Goal: Task Accomplishment & Management: Use online tool/utility

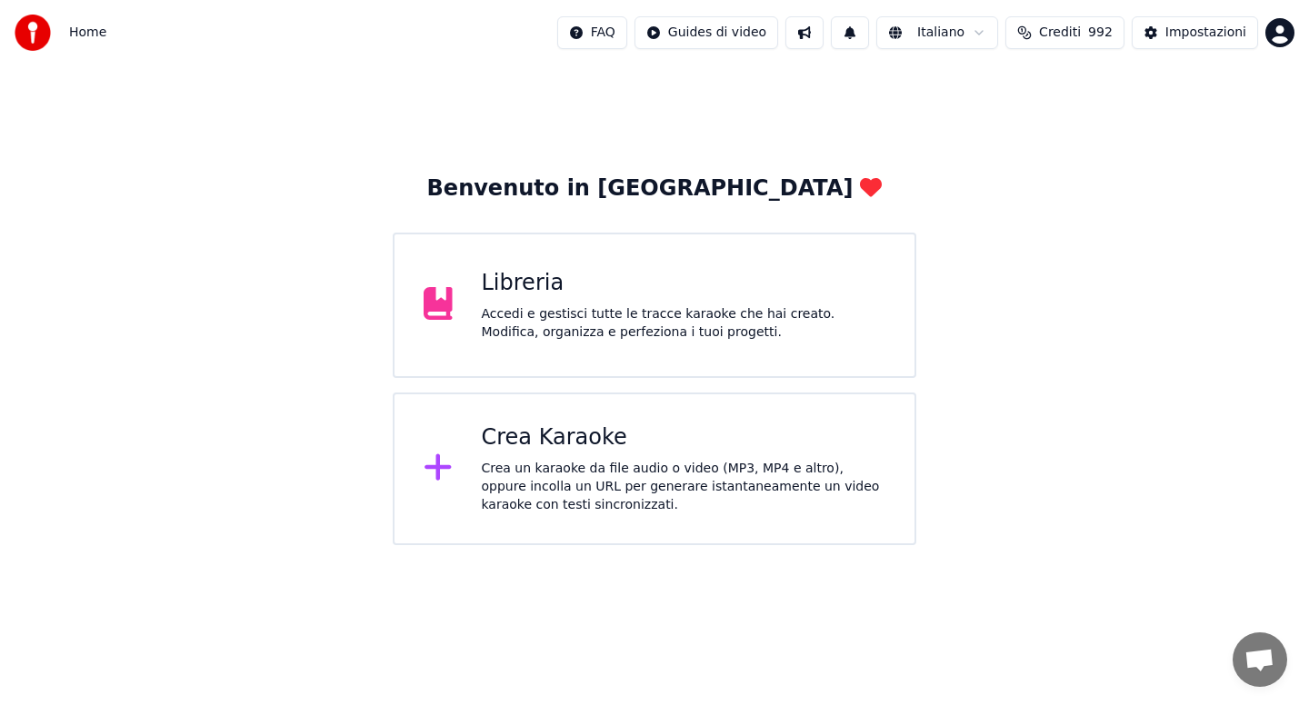
click at [663, 324] on div "Accedi e gestisci tutte le tracce karaoke che hai creato. Modifica, organizza e…" at bounding box center [684, 323] width 405 height 36
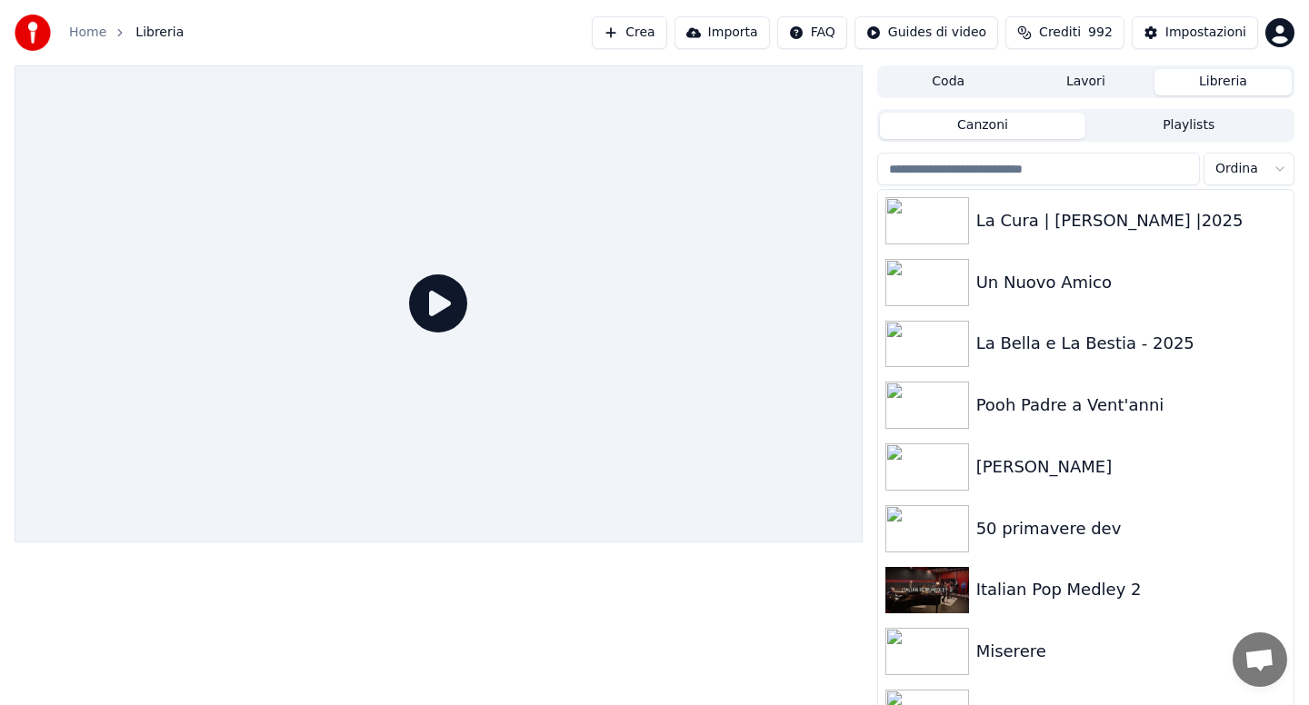
click at [977, 174] on input "search" at bounding box center [1038, 169] width 323 height 33
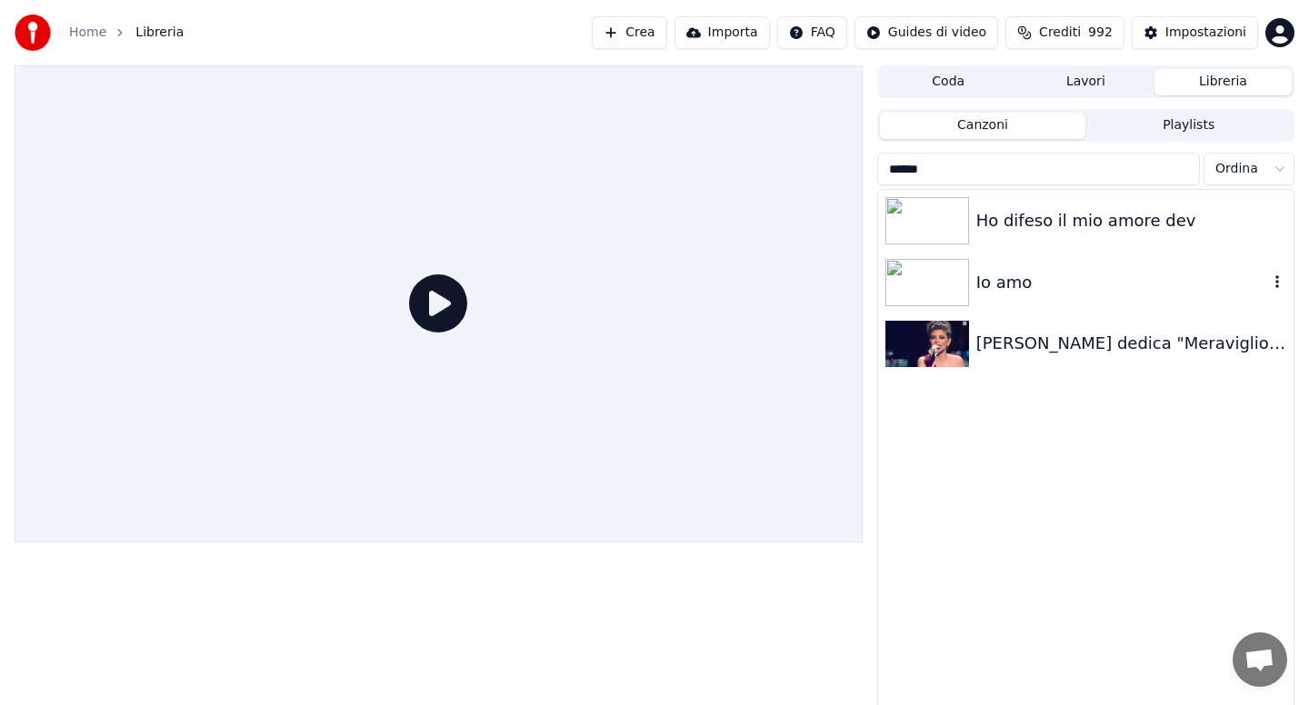
type input "******"
click at [1025, 281] on div "Io amo" at bounding box center [1122, 282] width 292 height 25
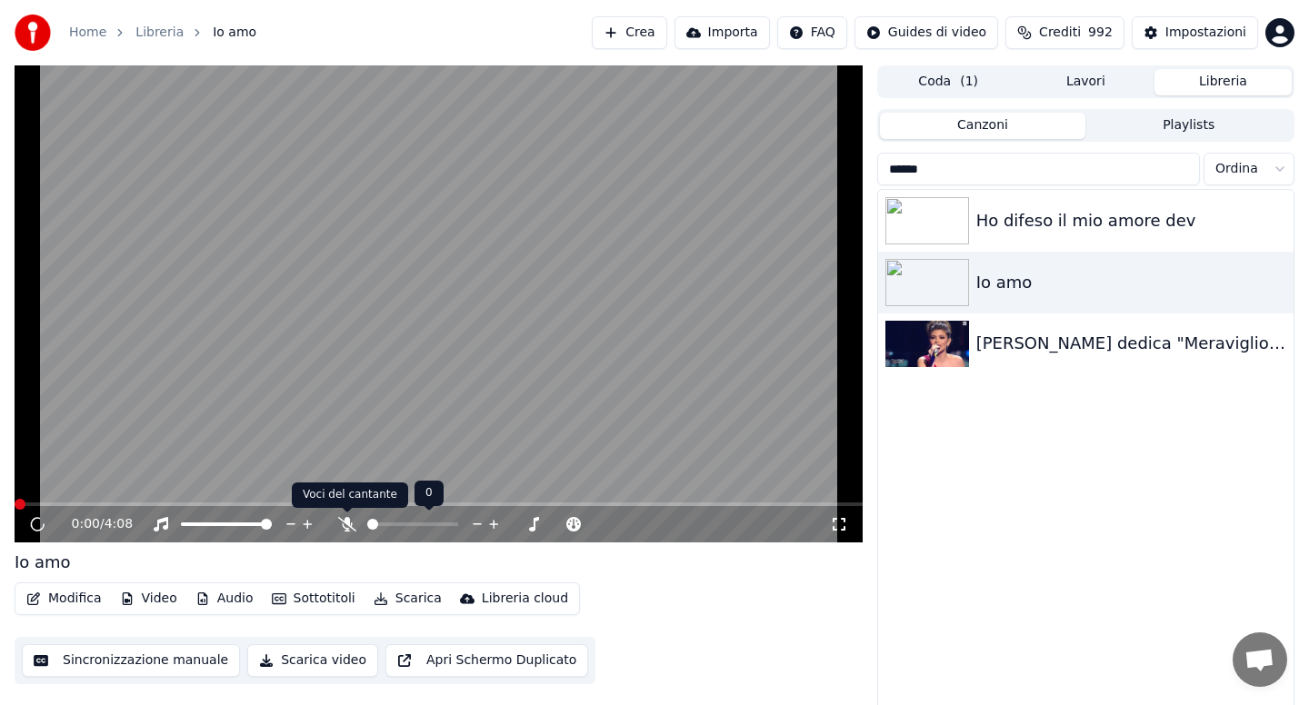
click at [352, 529] on icon at bounding box center [347, 524] width 18 height 15
click at [300, 503] on span at bounding box center [439, 505] width 848 height 4
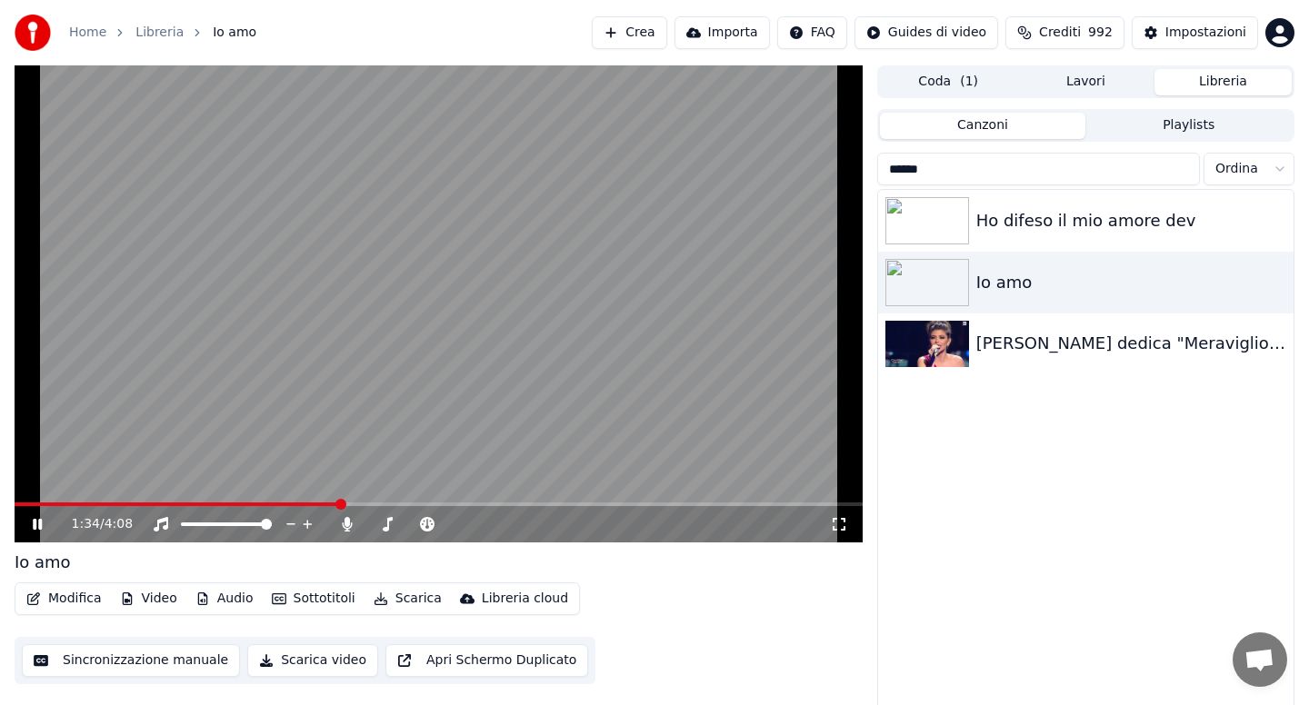
click at [77, 602] on button "Modifica" at bounding box center [64, 598] width 90 height 25
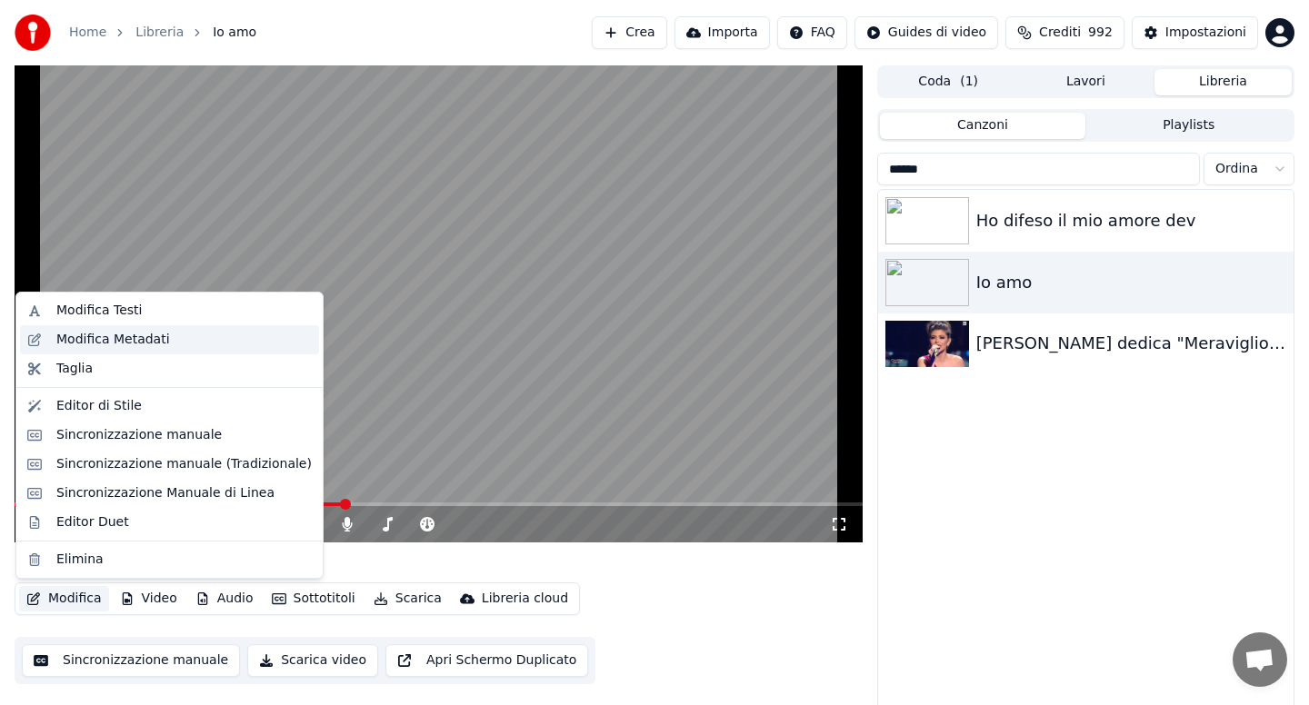
click at [145, 335] on div "Modifica Metadati" at bounding box center [113, 340] width 114 height 18
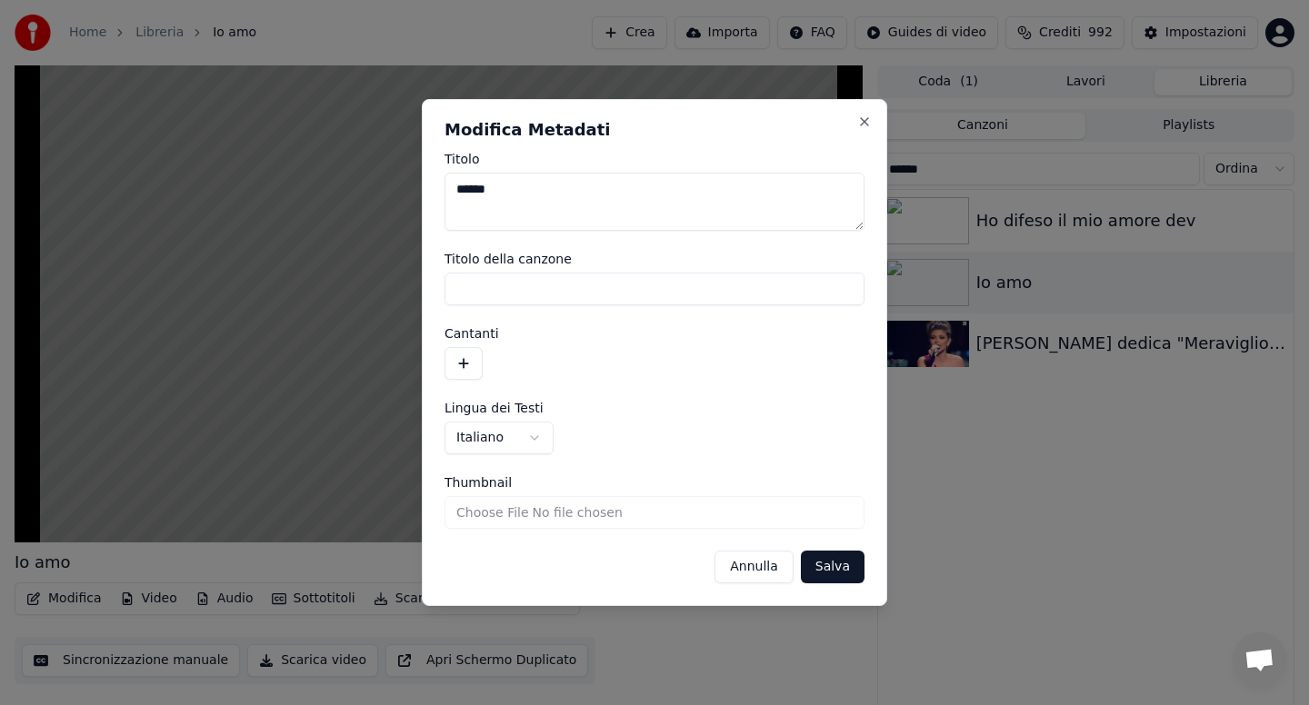
click at [531, 189] on textarea "******" at bounding box center [655, 202] width 420 height 58
type textarea "**********"
click at [825, 565] on button "Salva" at bounding box center [833, 567] width 64 height 33
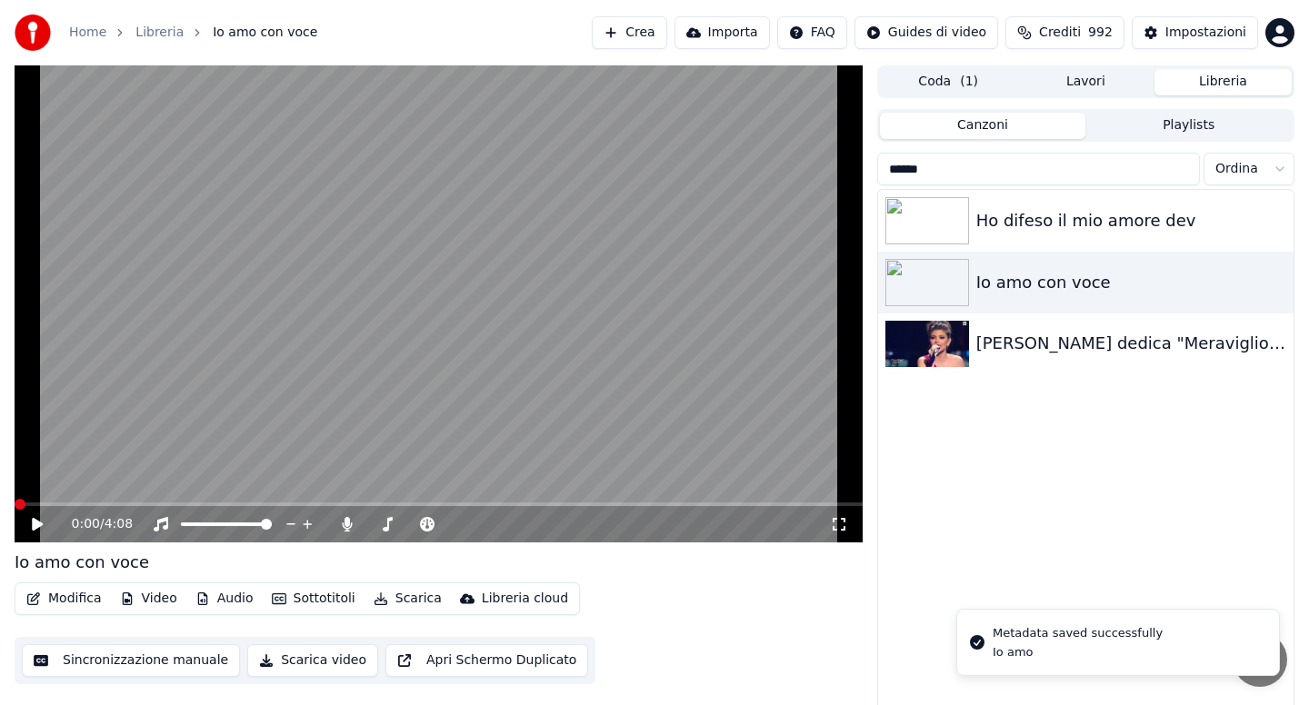
click at [404, 603] on button "Scarica" at bounding box center [407, 598] width 83 height 25
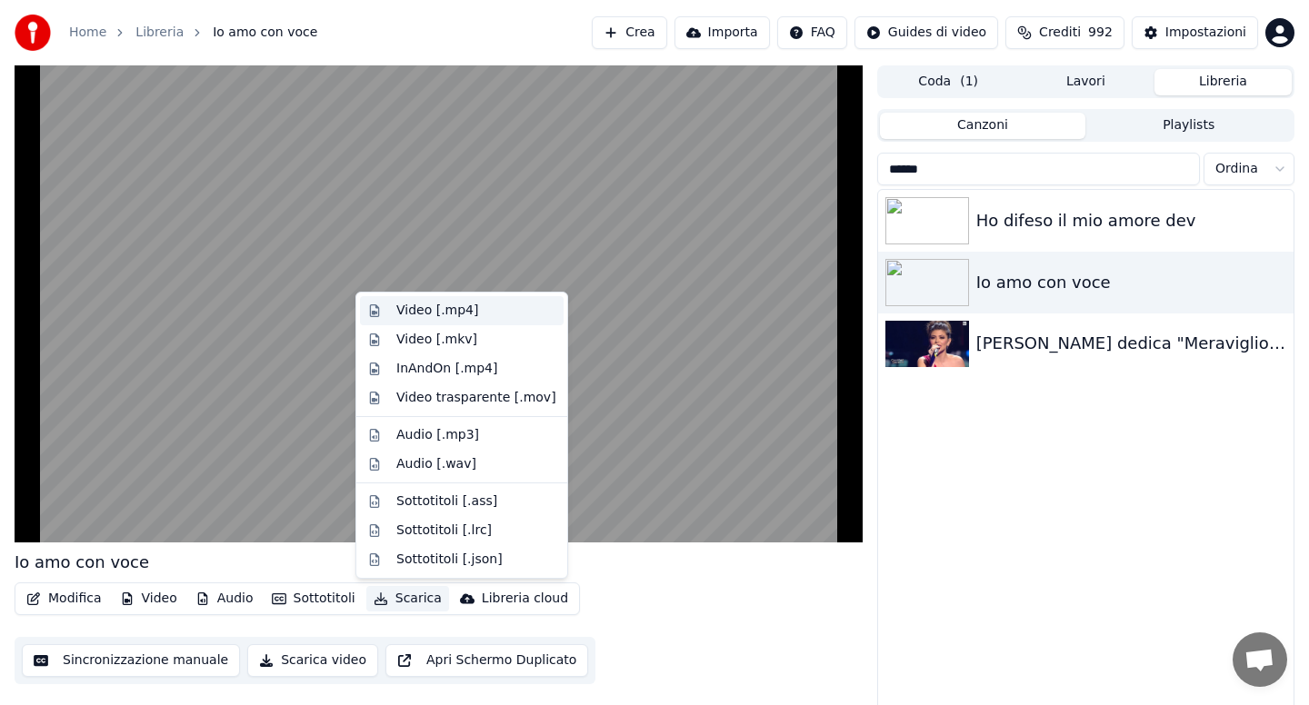
click at [425, 314] on div "Video [.mp4]" at bounding box center [437, 311] width 82 height 18
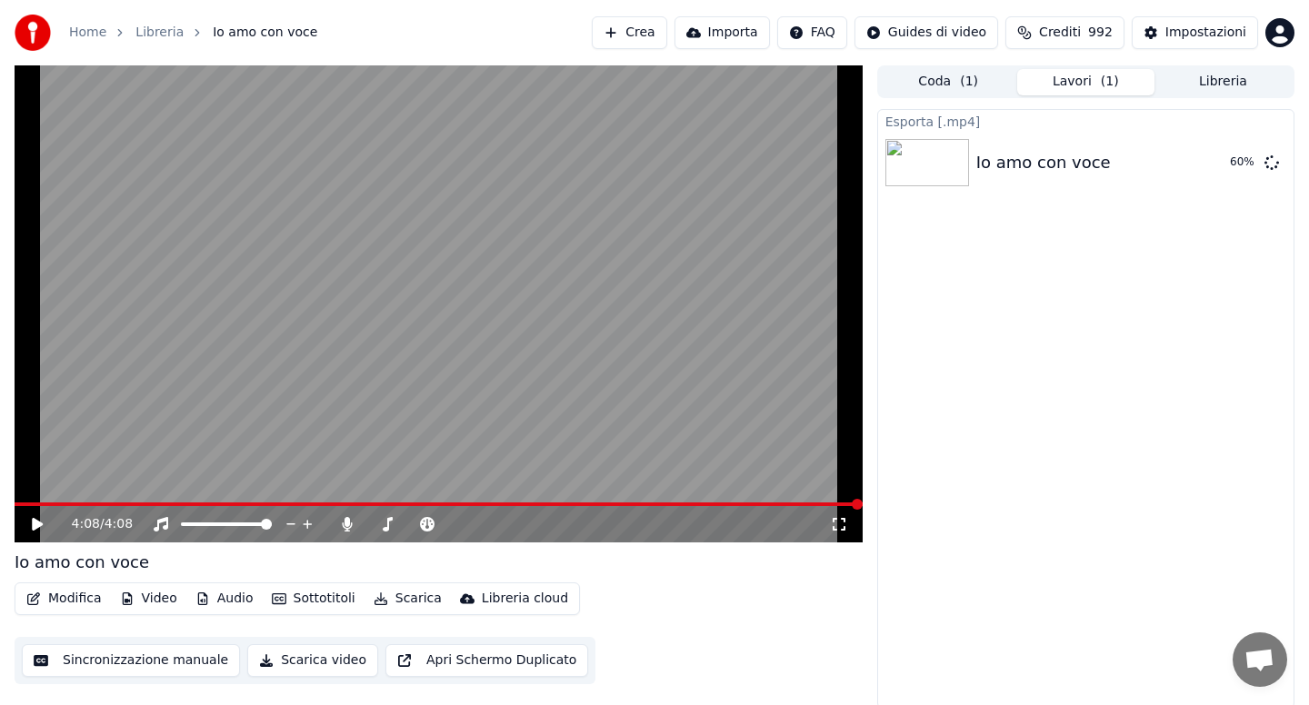
click at [1226, 90] on button "Libreria" at bounding box center [1223, 82] width 137 height 26
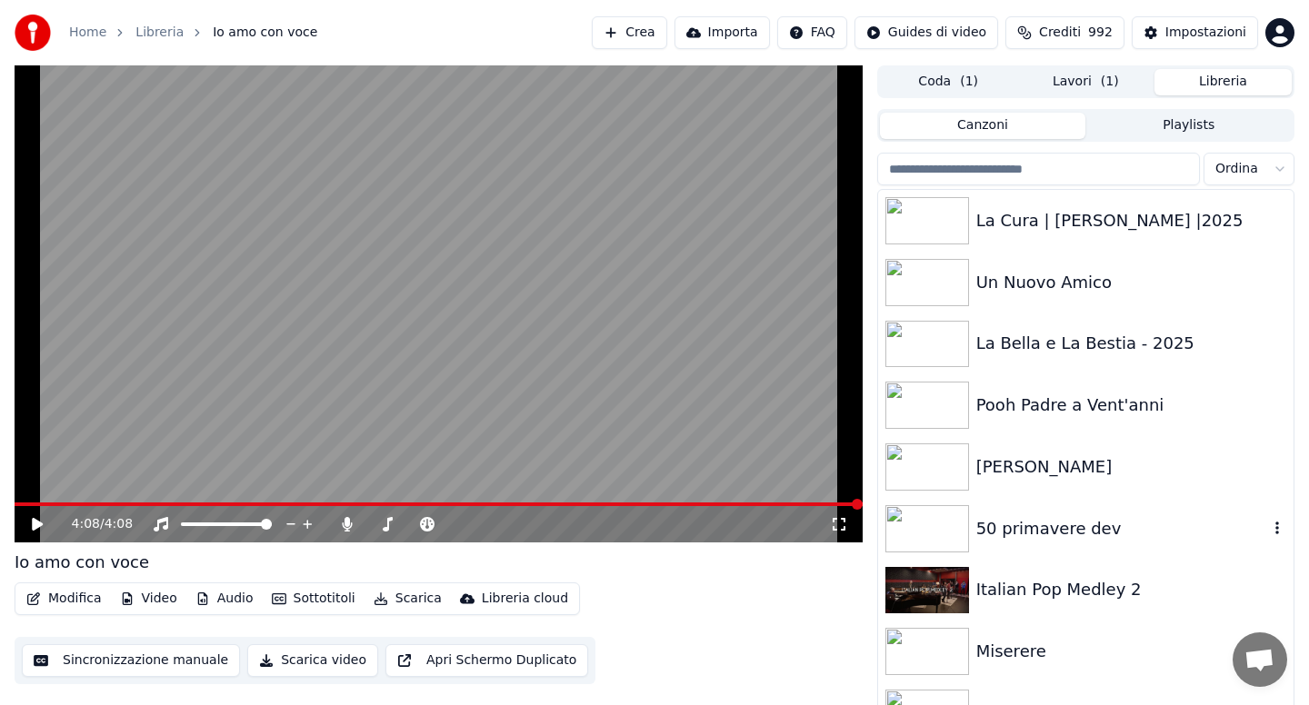
scroll to position [13, 0]
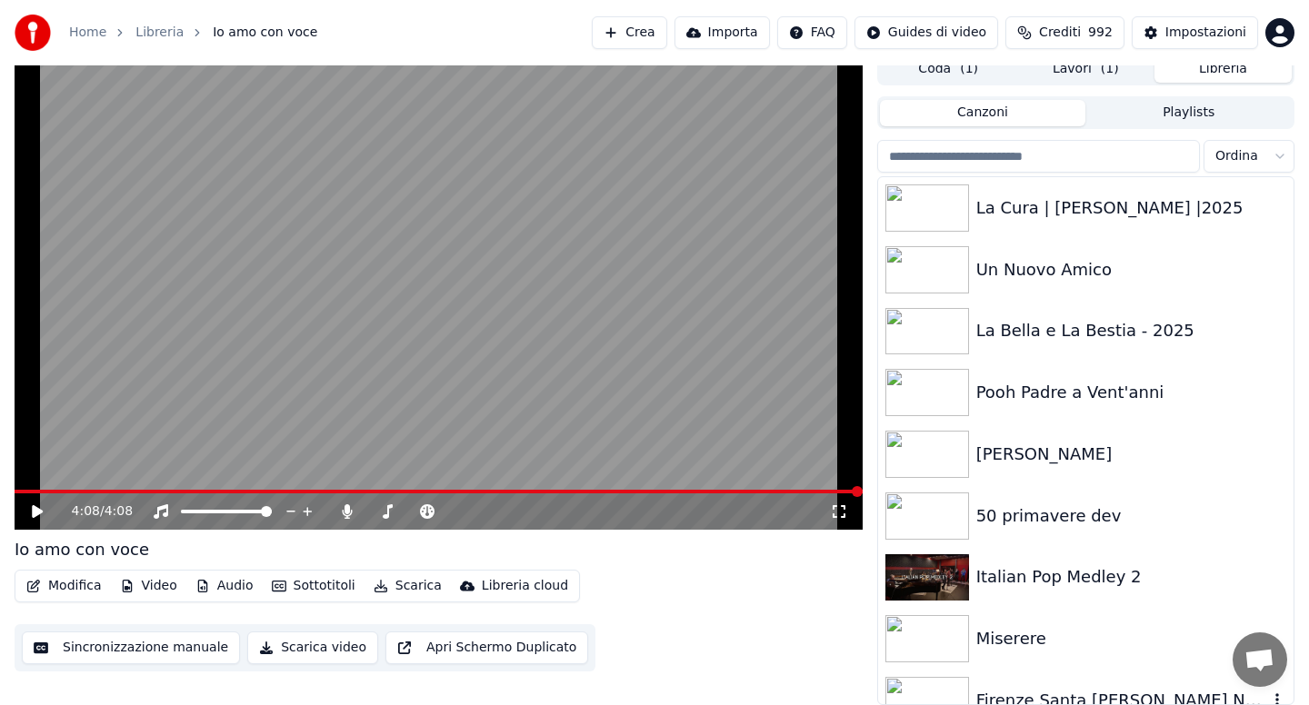
click at [1043, 686] on div "Firenze Santa [PERSON_NAME] Novella" at bounding box center [1085, 701] width 415 height 62
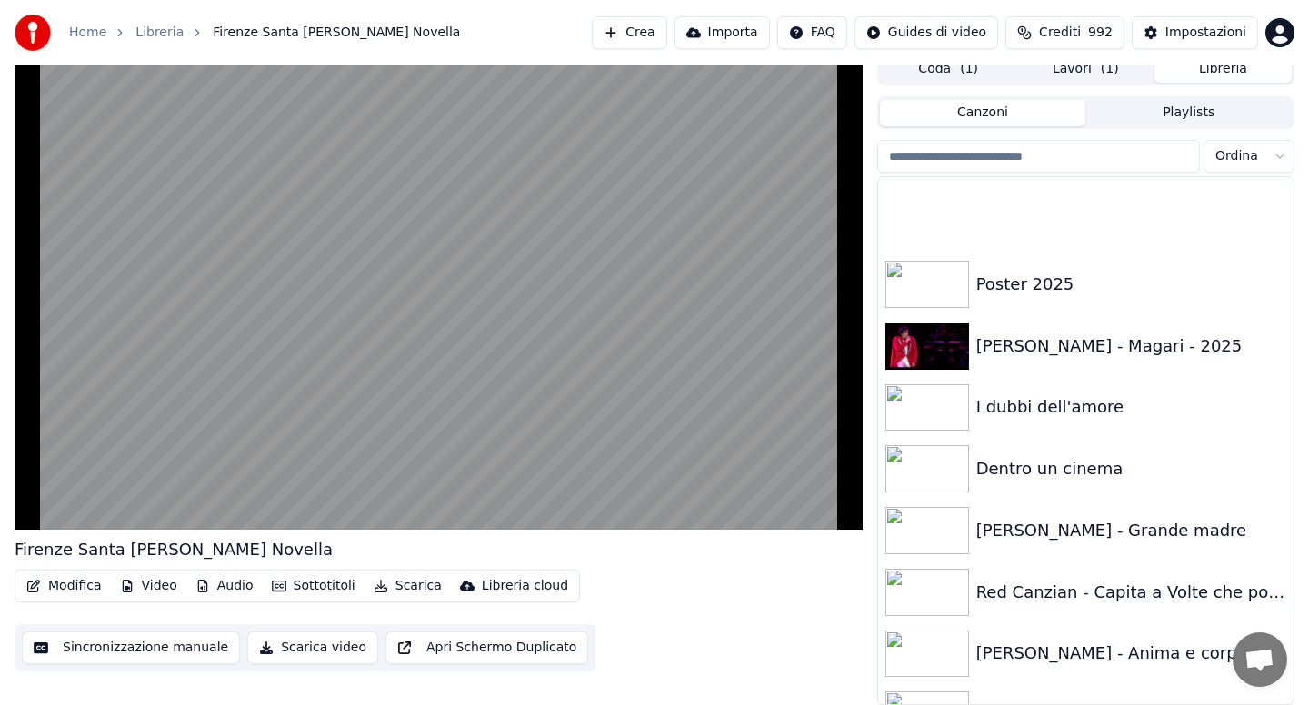
scroll to position [1527, 0]
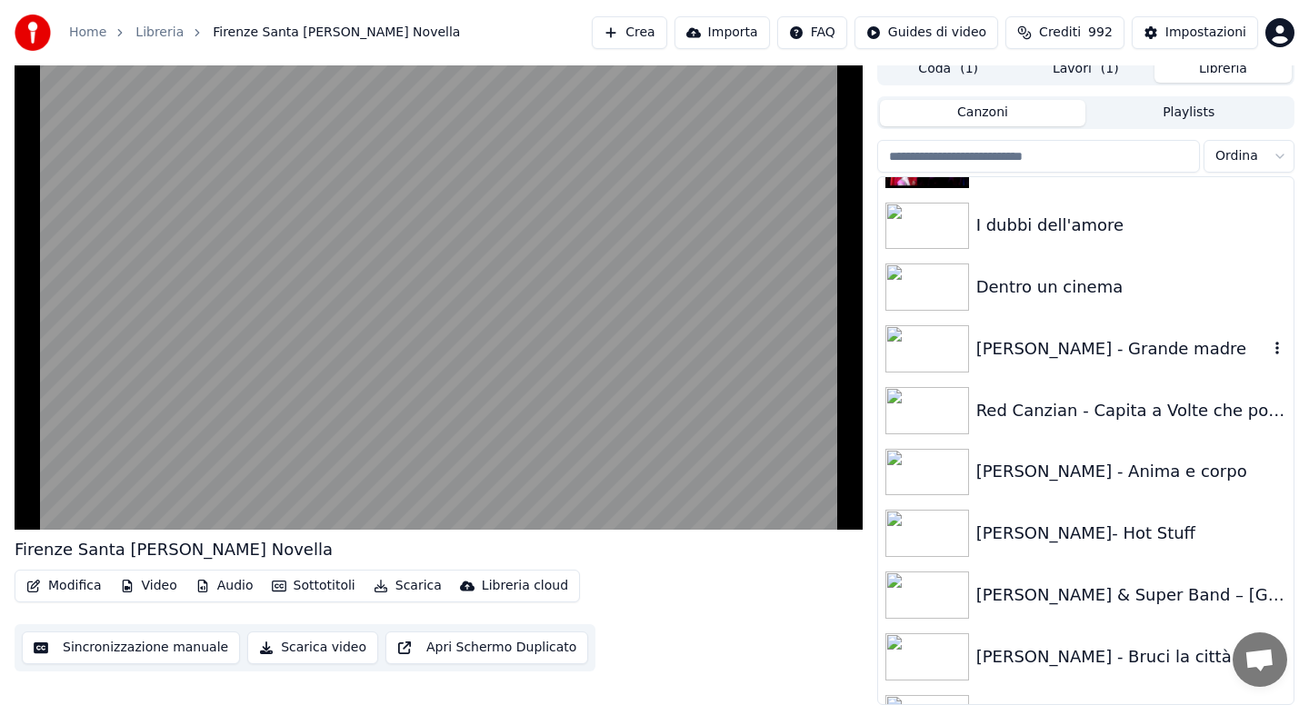
click at [939, 345] on img at bounding box center [927, 348] width 84 height 47
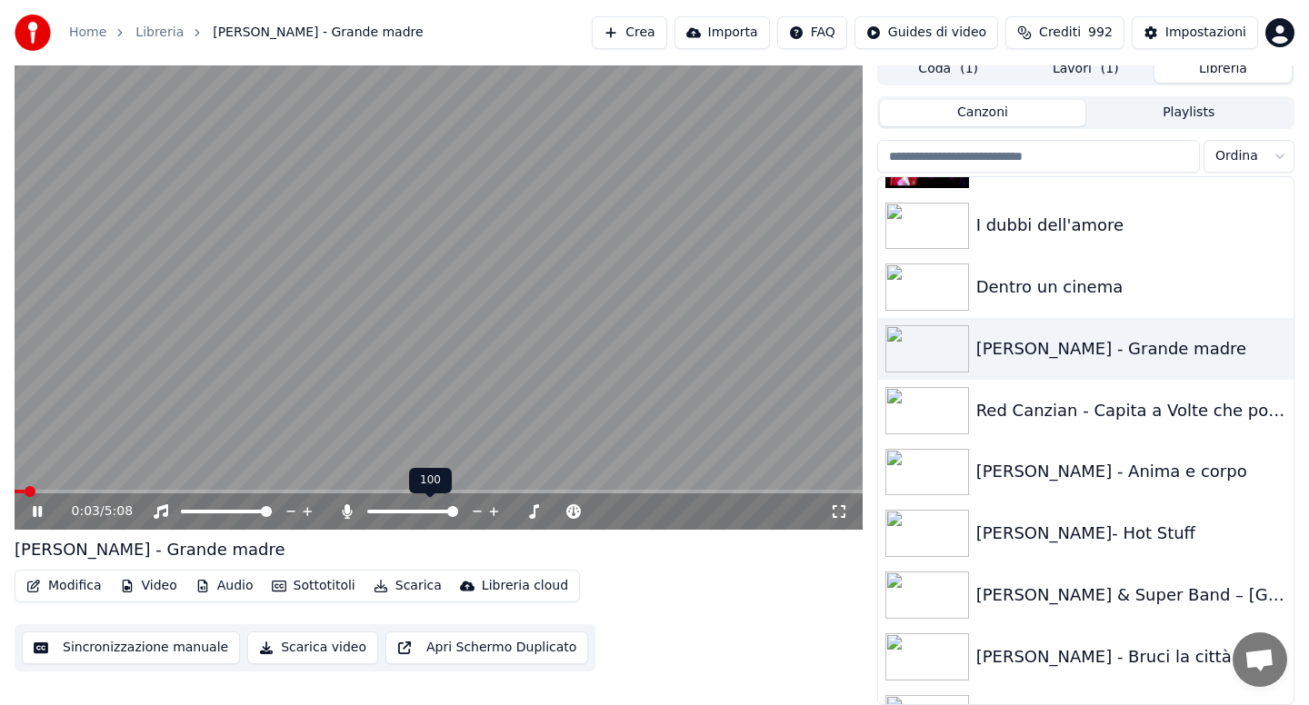
click at [458, 515] on span at bounding box center [452, 511] width 11 height 11
click at [433, 513] on span at bounding box center [432, 511] width 11 height 11
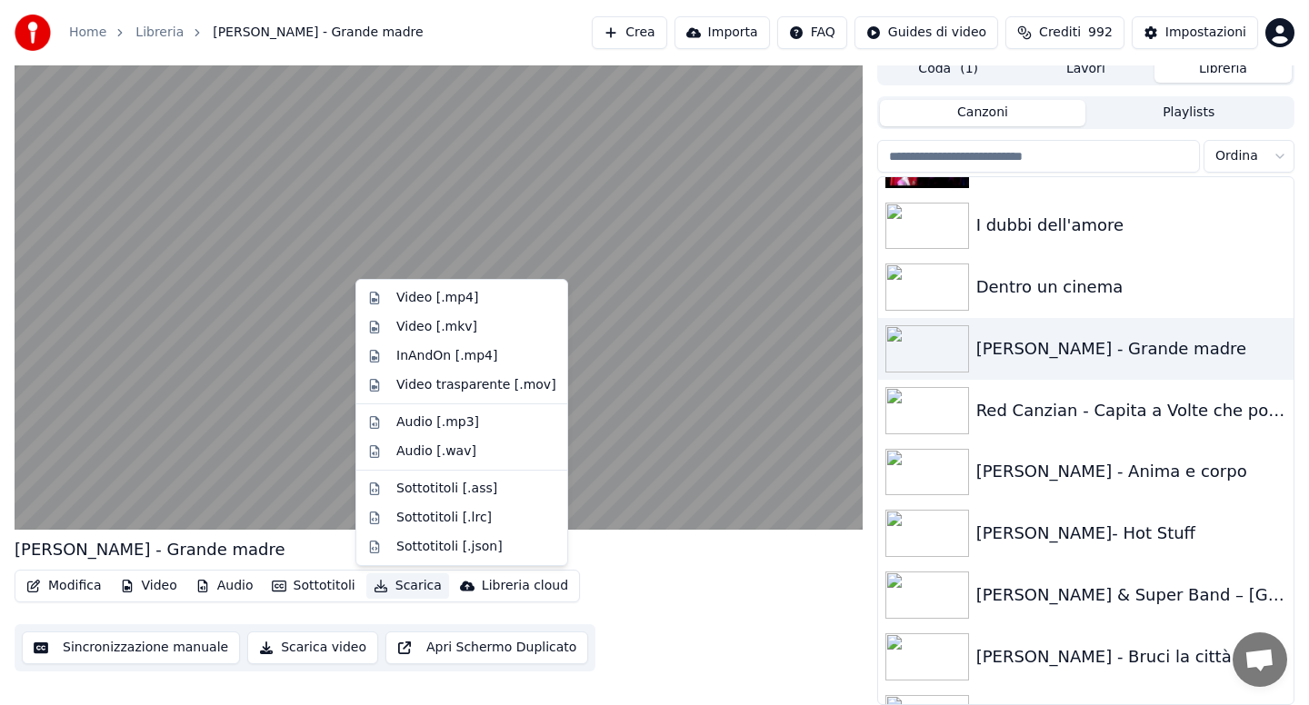
click at [414, 588] on button "Scarica" at bounding box center [407, 586] width 83 height 25
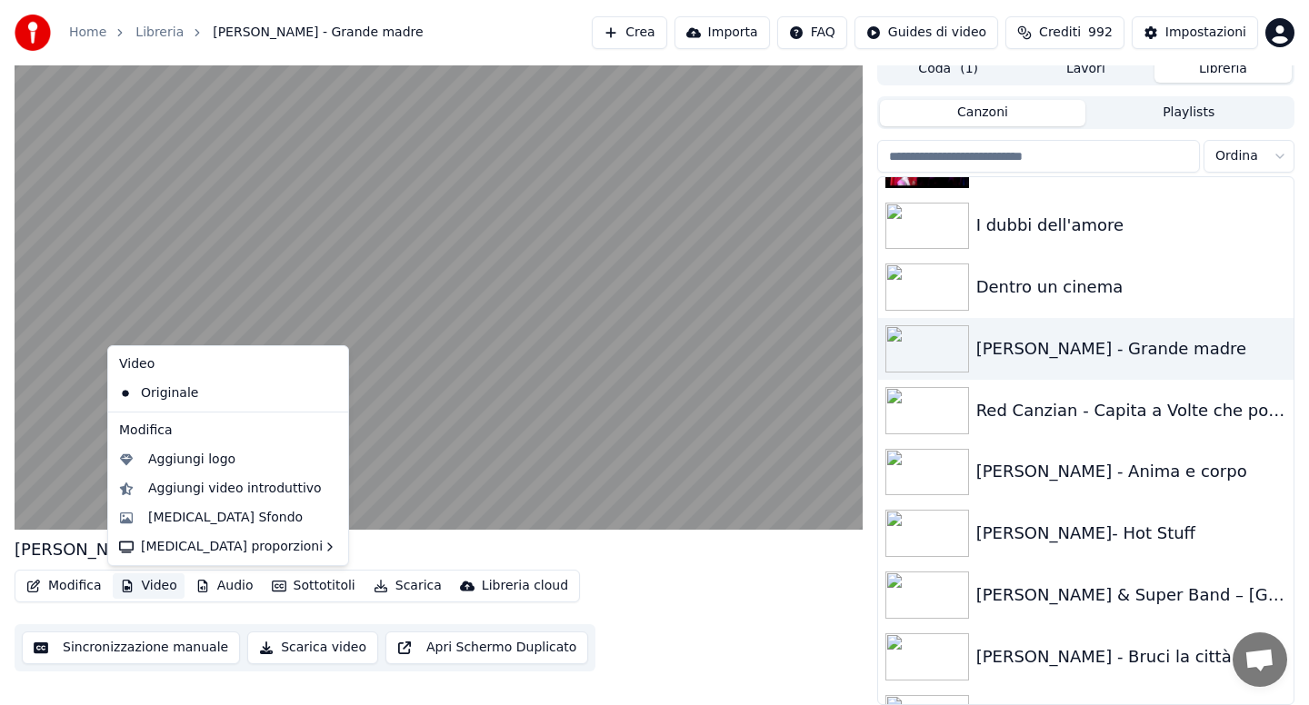
click at [64, 586] on button "Modifica" at bounding box center [64, 586] width 90 height 25
click at [200, 517] on div "[MEDICAL_DATA] Sfondo" at bounding box center [225, 518] width 155 height 18
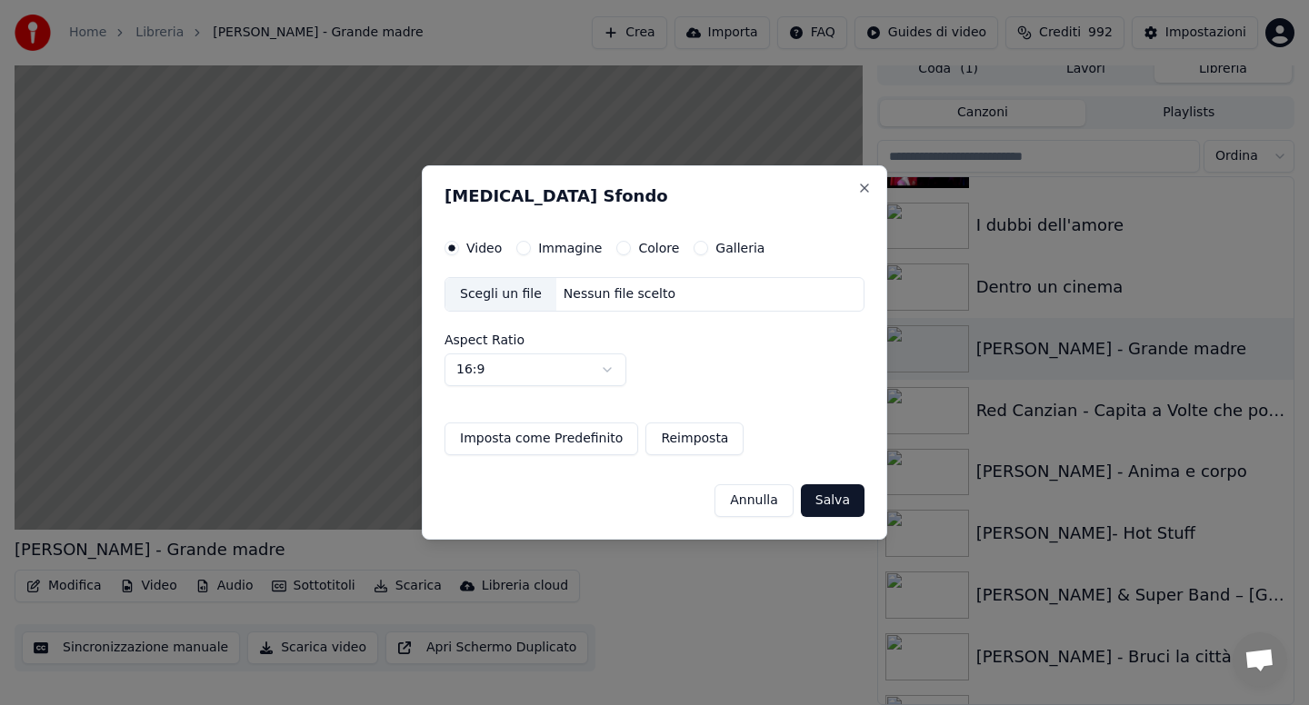
click at [625, 248] on button "Colore" at bounding box center [623, 248] width 15 height 15
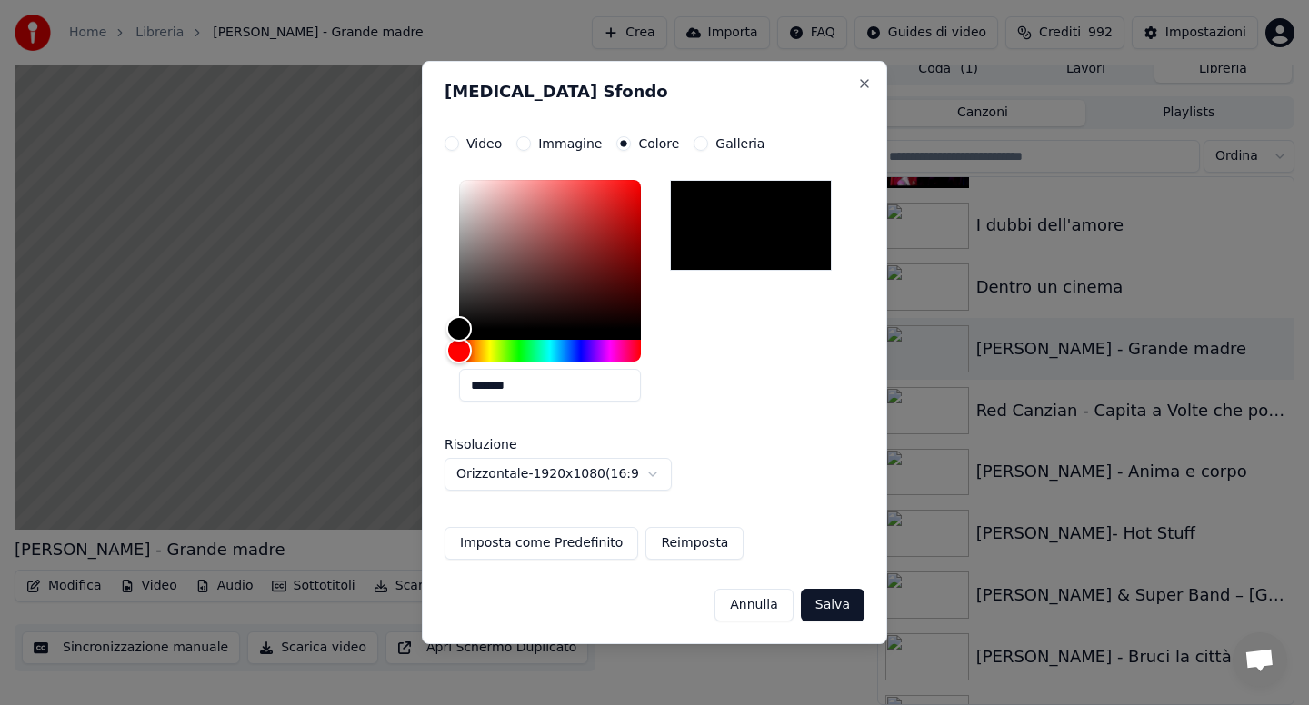
click at [833, 604] on button "Salva" at bounding box center [833, 605] width 64 height 33
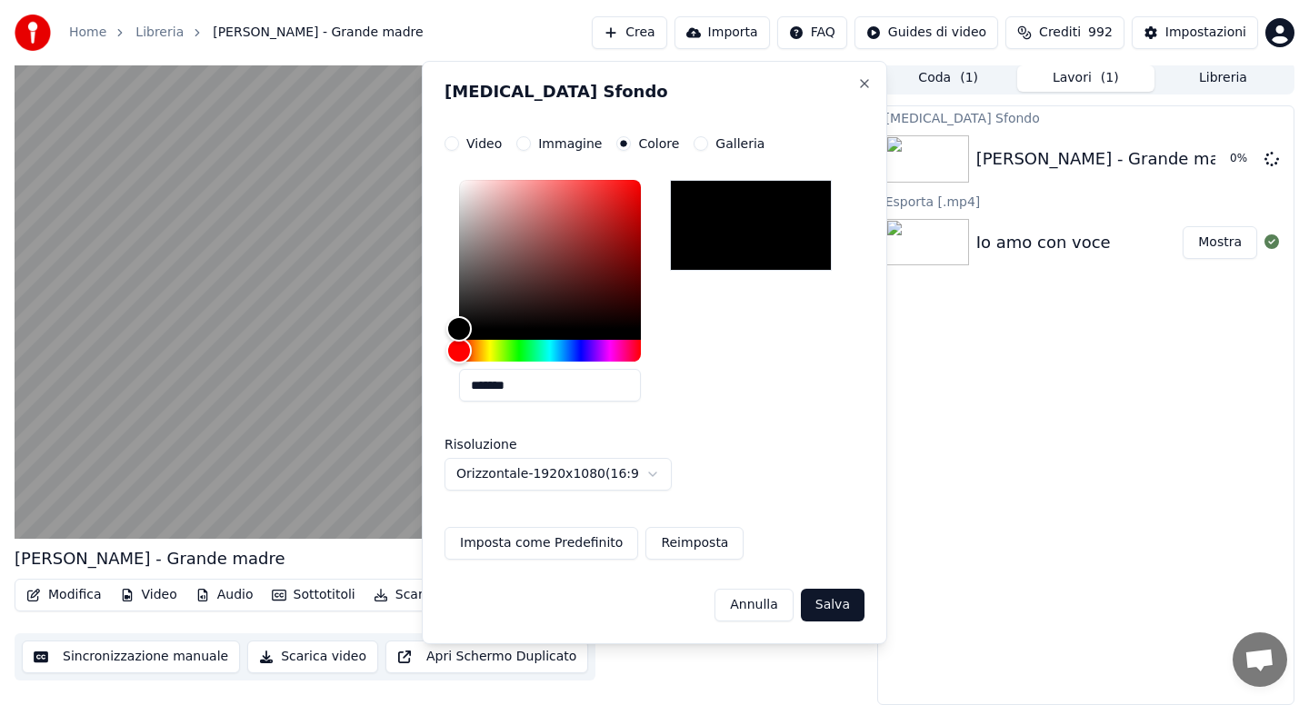
scroll to position [4, 0]
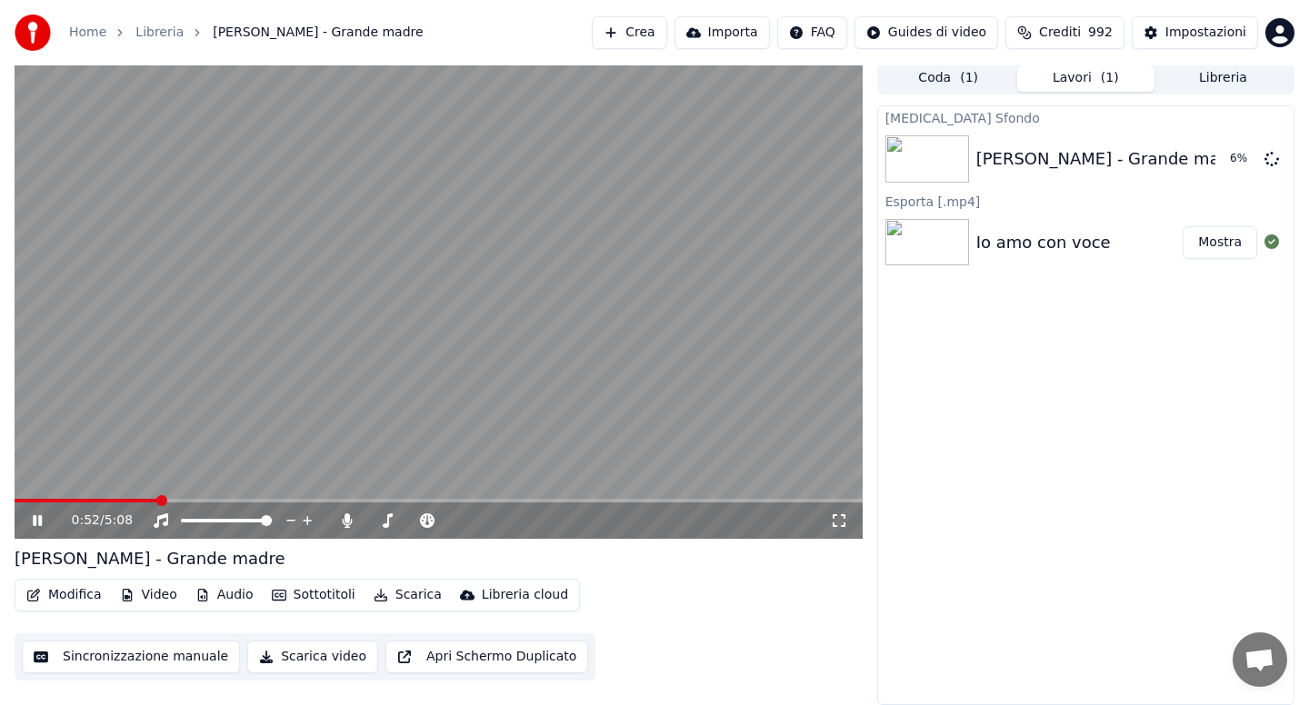
click at [155, 389] on video at bounding box center [439, 300] width 848 height 477
click at [34, 523] on icon at bounding box center [37, 521] width 11 height 13
click at [394, 599] on button "Scarica" at bounding box center [407, 595] width 83 height 25
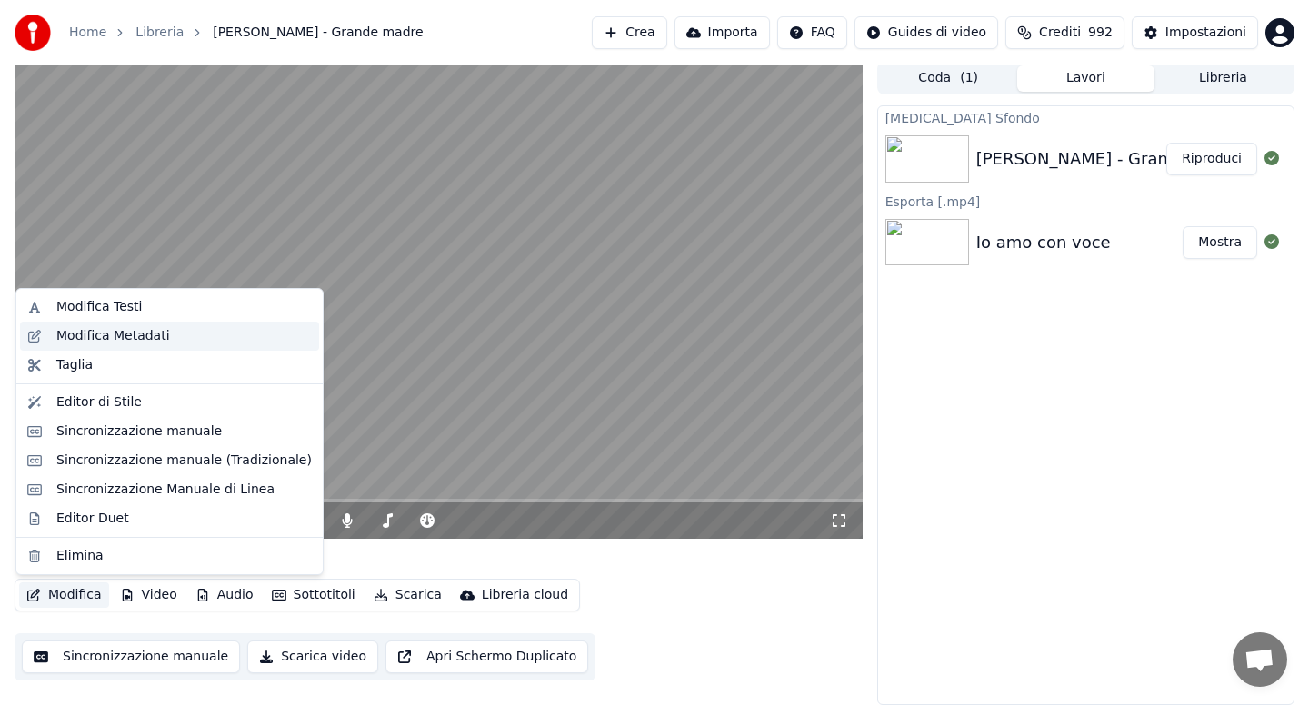
click at [103, 337] on div "Modifica Metadati" at bounding box center [113, 336] width 114 height 18
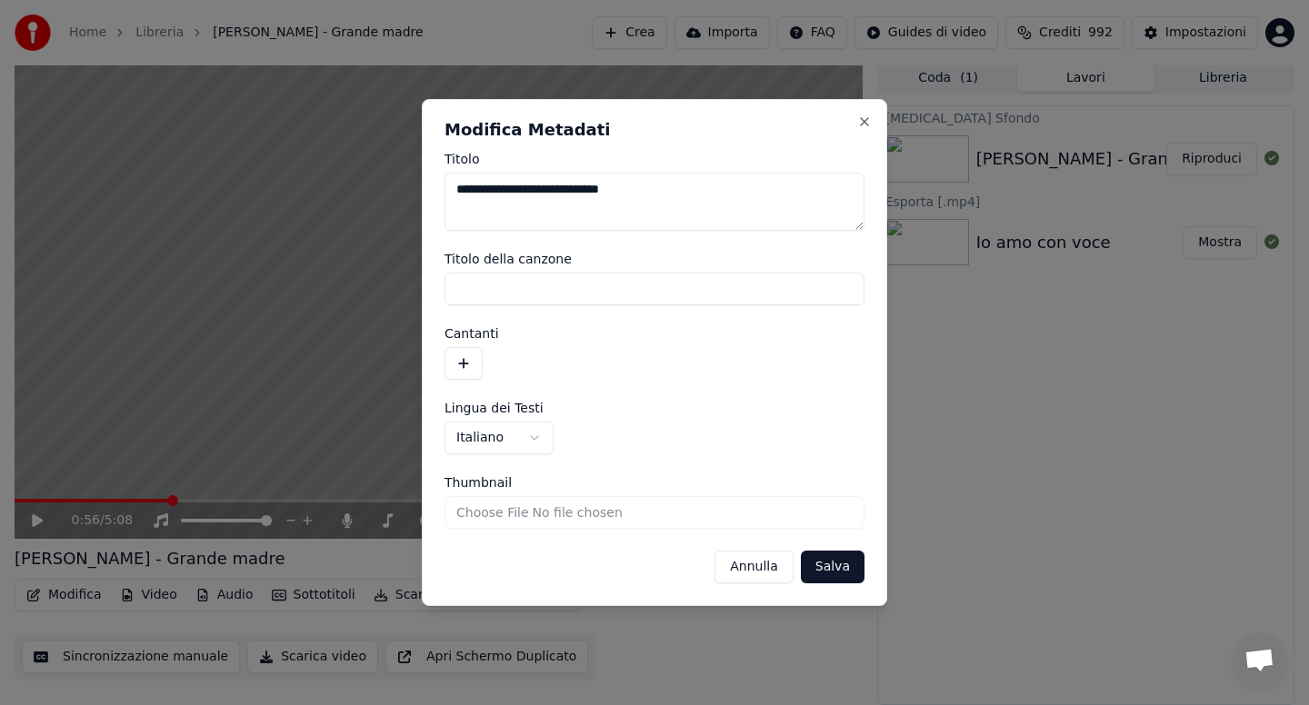
click at [664, 189] on textarea "**********" at bounding box center [655, 202] width 420 height 58
type textarea "**********"
click at [835, 560] on button "Salva" at bounding box center [833, 567] width 64 height 33
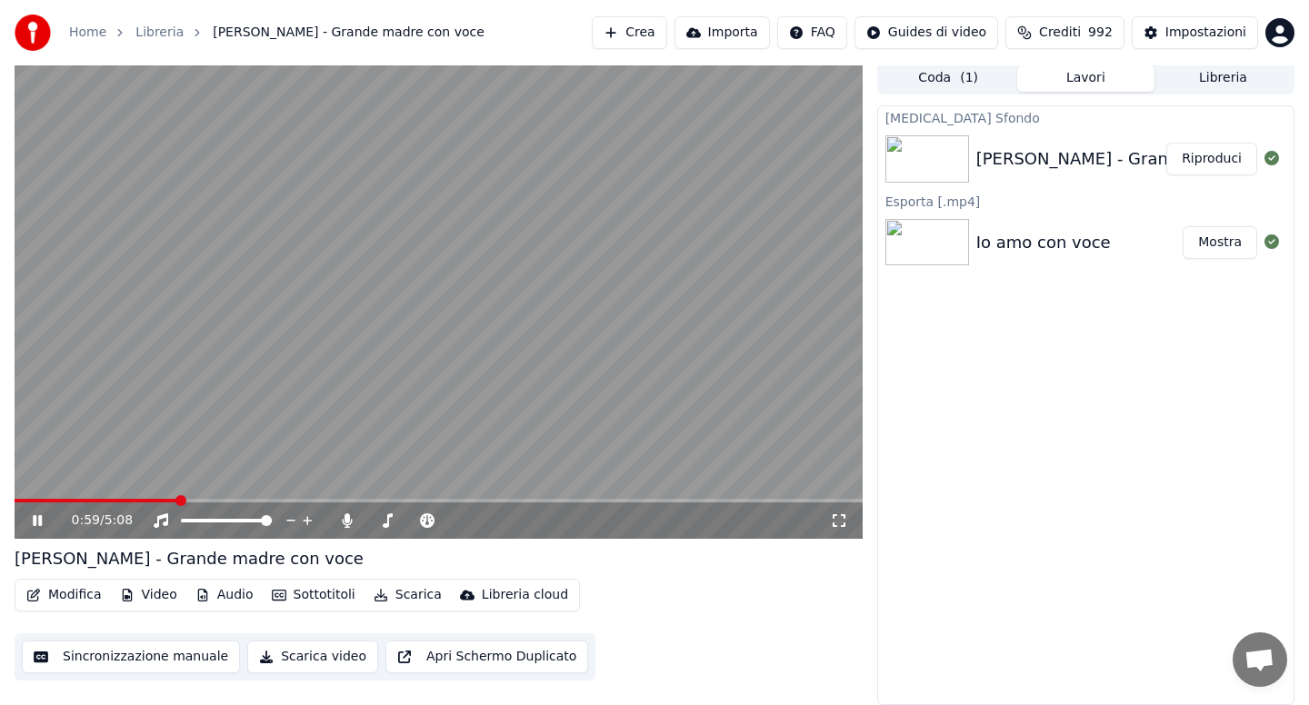
click at [395, 593] on button "Scarica" at bounding box center [407, 595] width 83 height 25
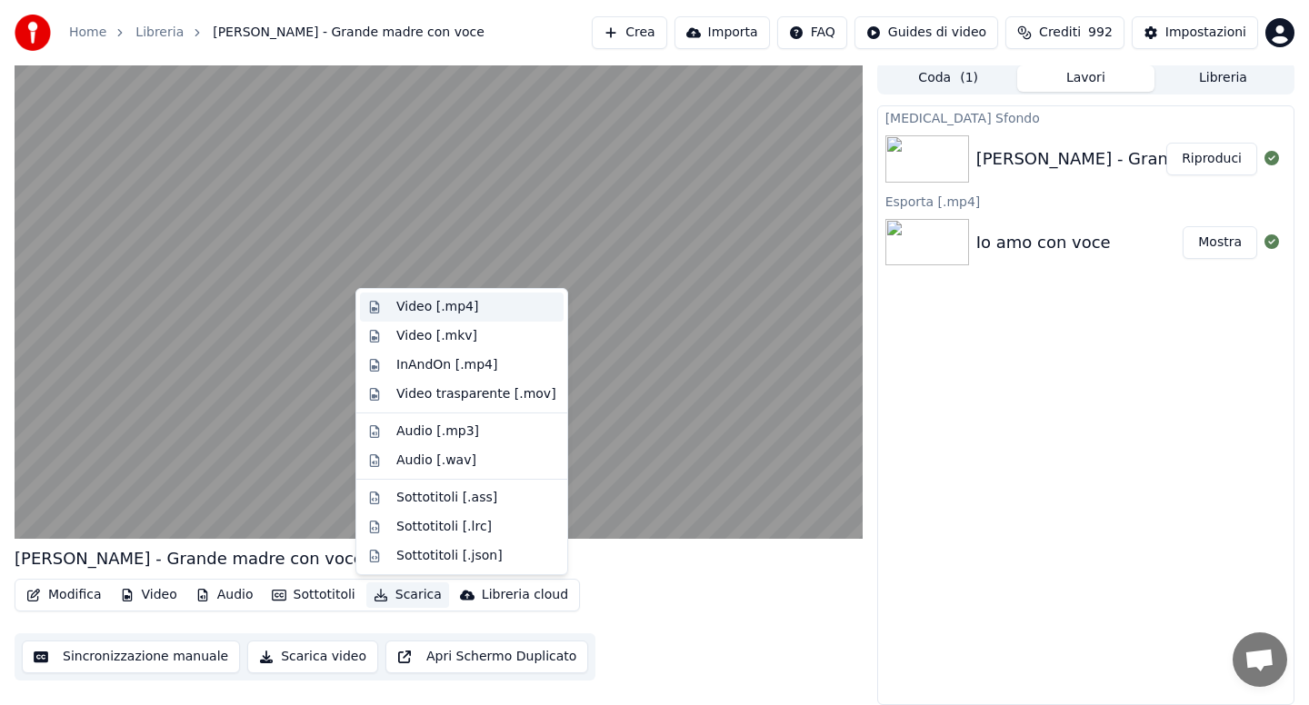
click at [415, 306] on div "Video [.mp4]" at bounding box center [437, 307] width 82 height 18
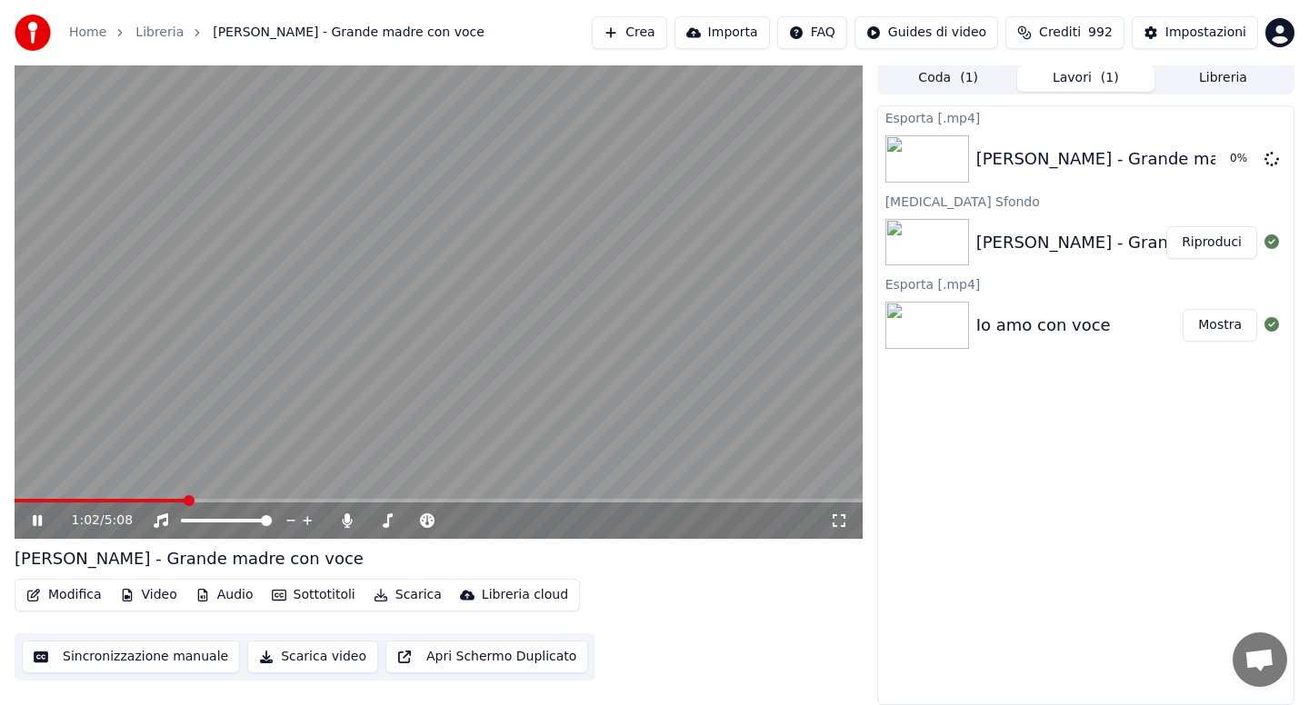
click at [36, 522] on icon at bounding box center [50, 521] width 43 height 15
